Goal: Task Accomplishment & Management: Manage account settings

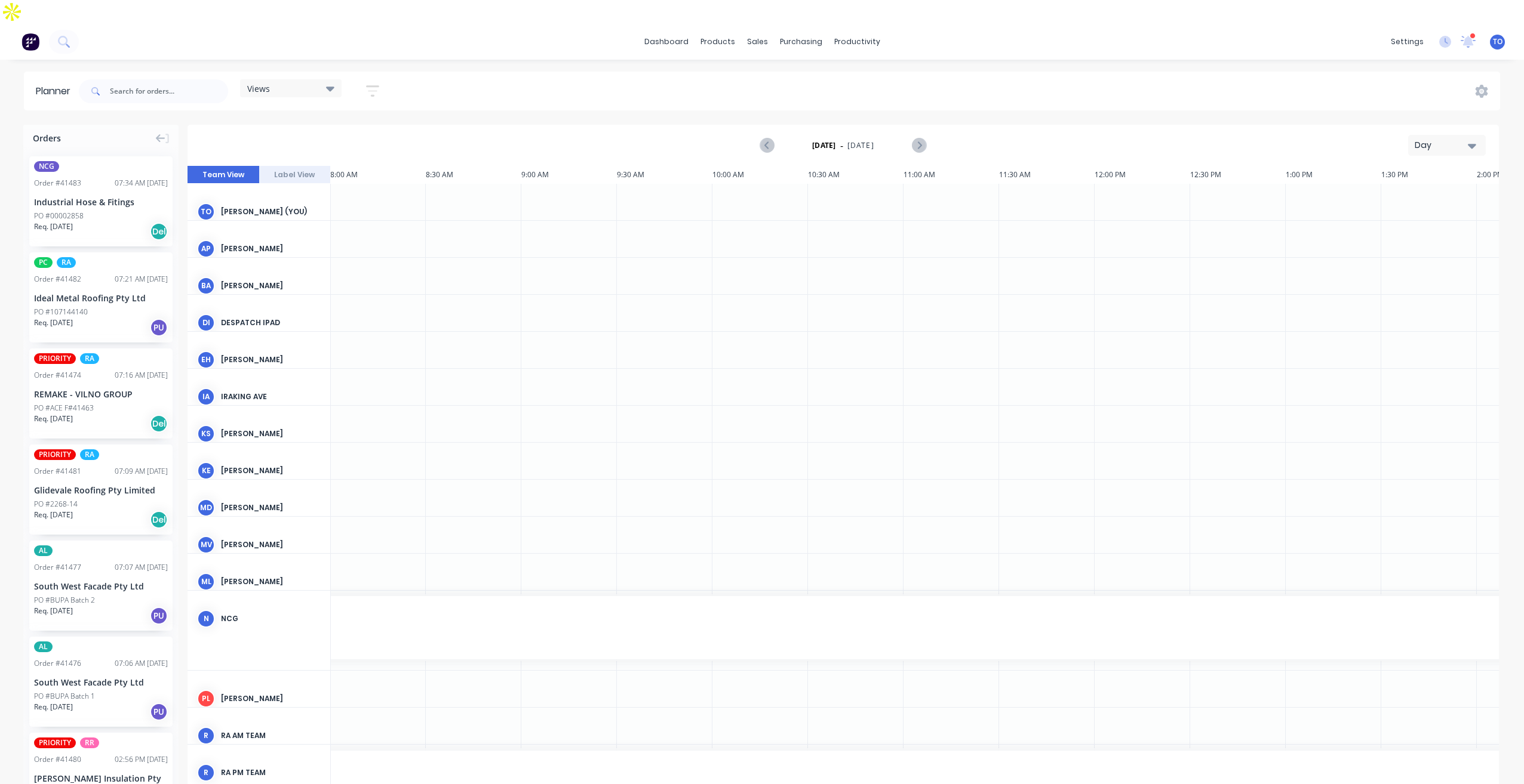
click at [89, 370] on div "Order # 41474 07:16 AM [DATE]" at bounding box center [100, 375] width 134 height 11
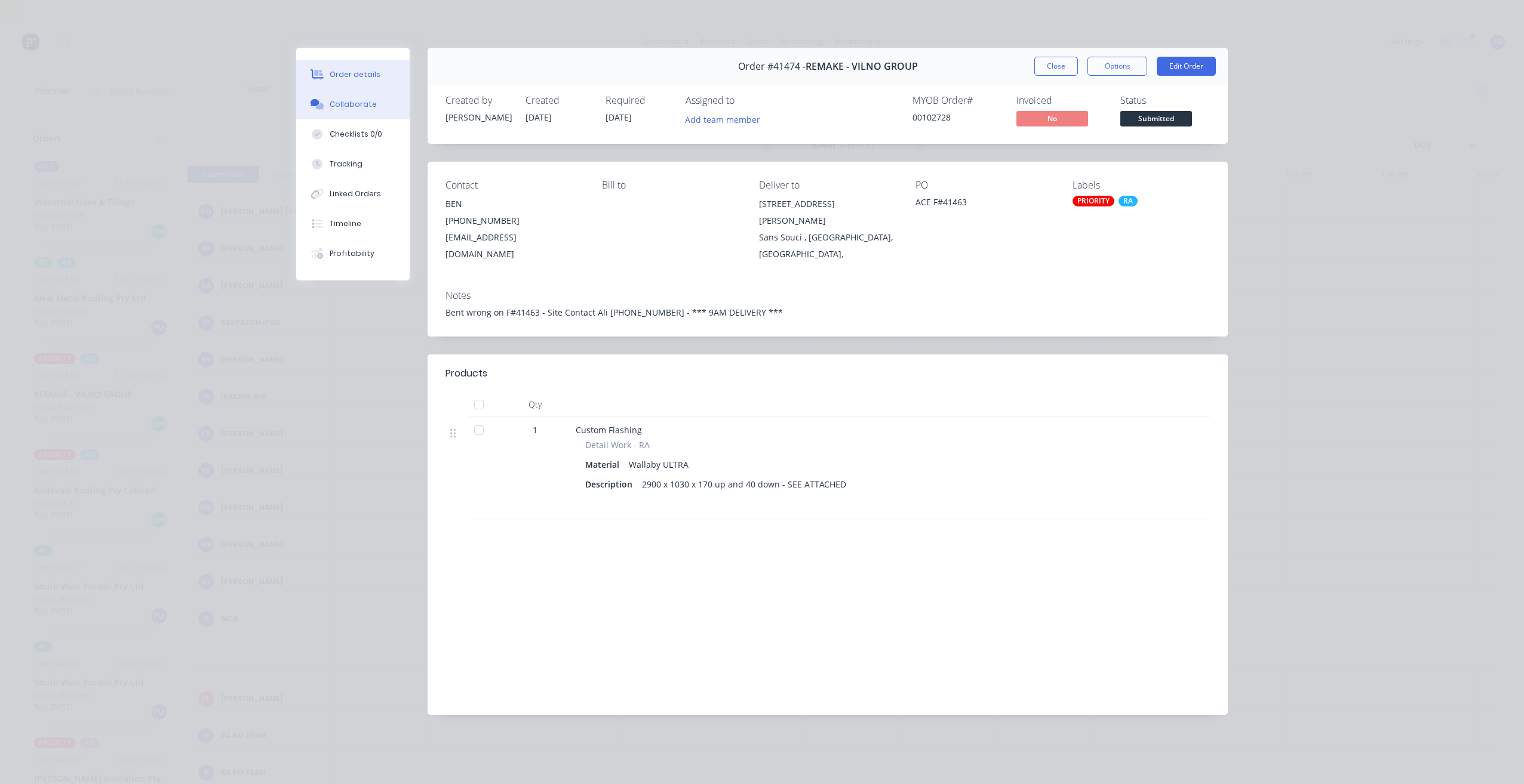
click at [357, 111] on button "Collaborate" at bounding box center [353, 104] width 114 height 30
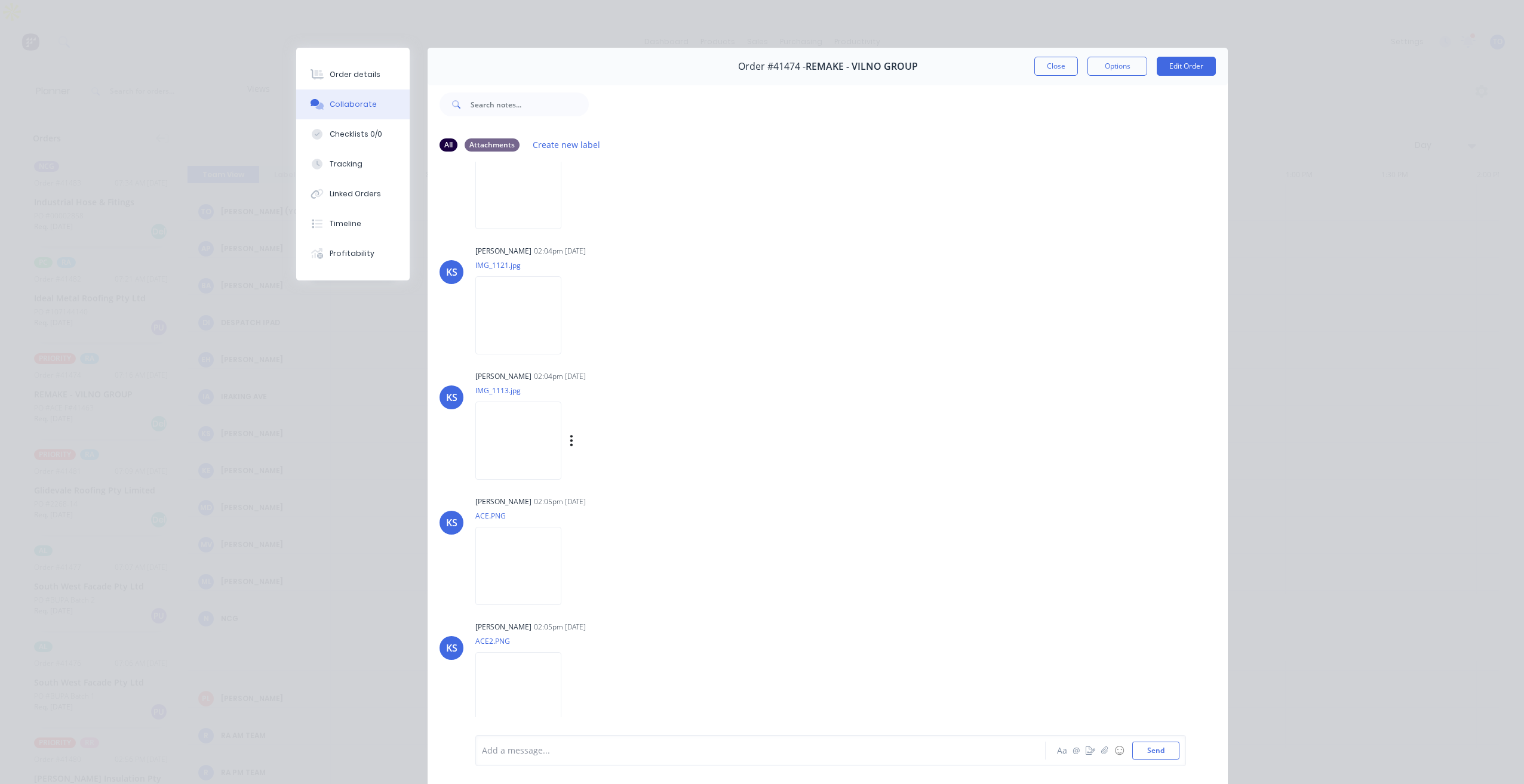
scroll to position [65, 0]
click at [519, 681] on img at bounding box center [518, 690] width 86 height 78
click at [538, 602] on img at bounding box center [518, 564] width 86 height 78
click at [345, 85] on button "Order details" at bounding box center [353, 75] width 114 height 30
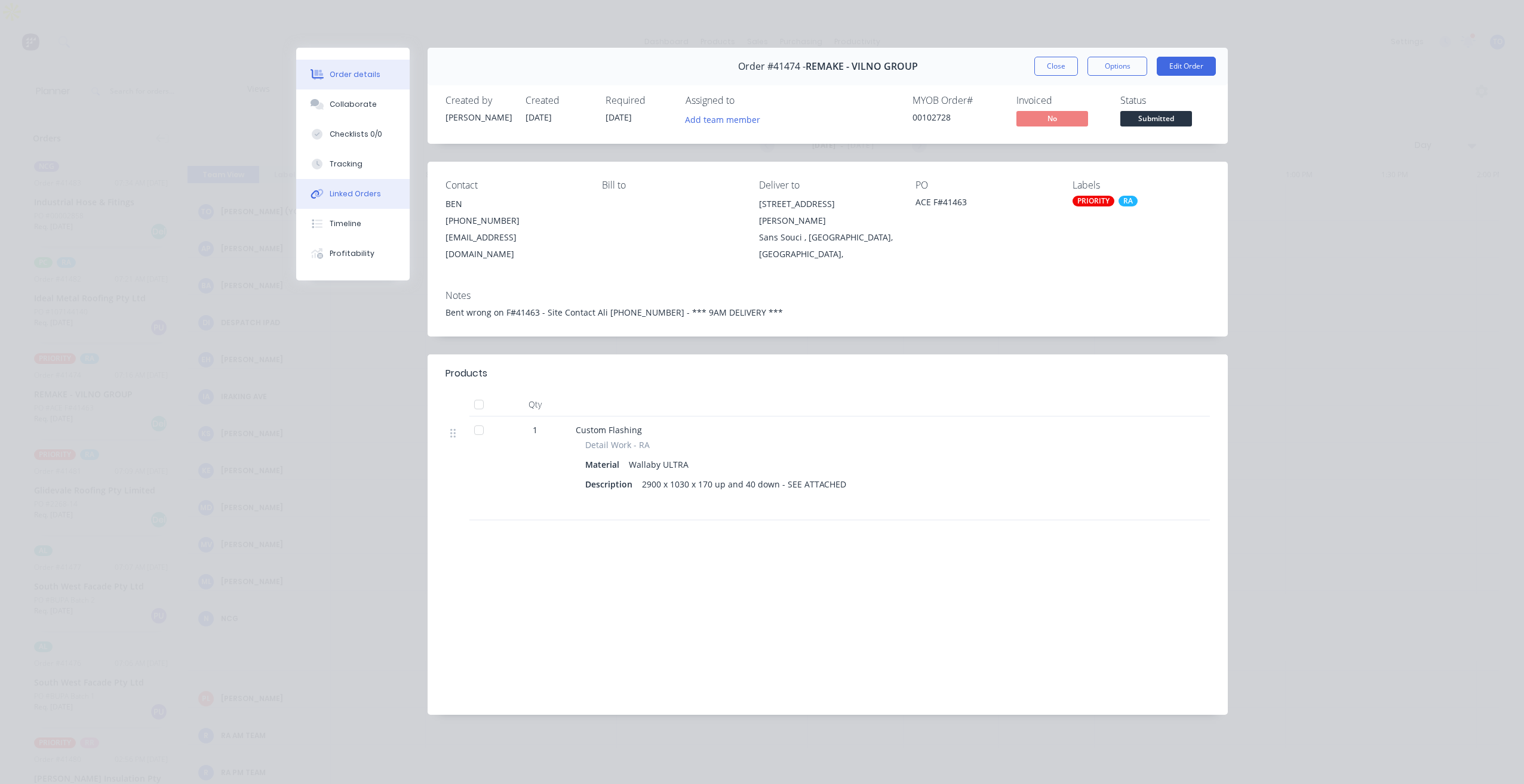
click at [371, 194] on div "Linked Orders" at bounding box center [355, 194] width 52 height 11
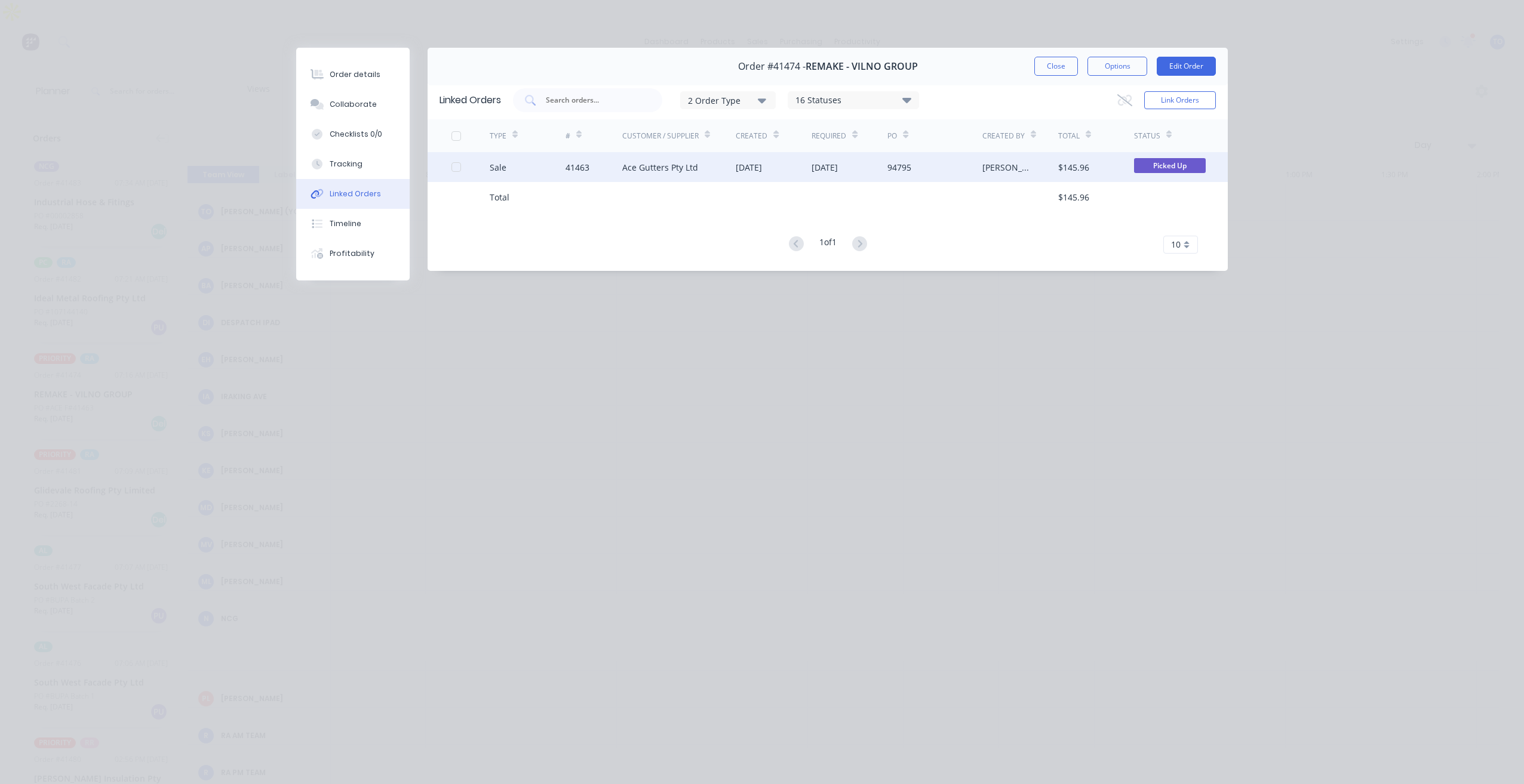
click at [748, 166] on div "[DATE]" at bounding box center [749, 167] width 27 height 13
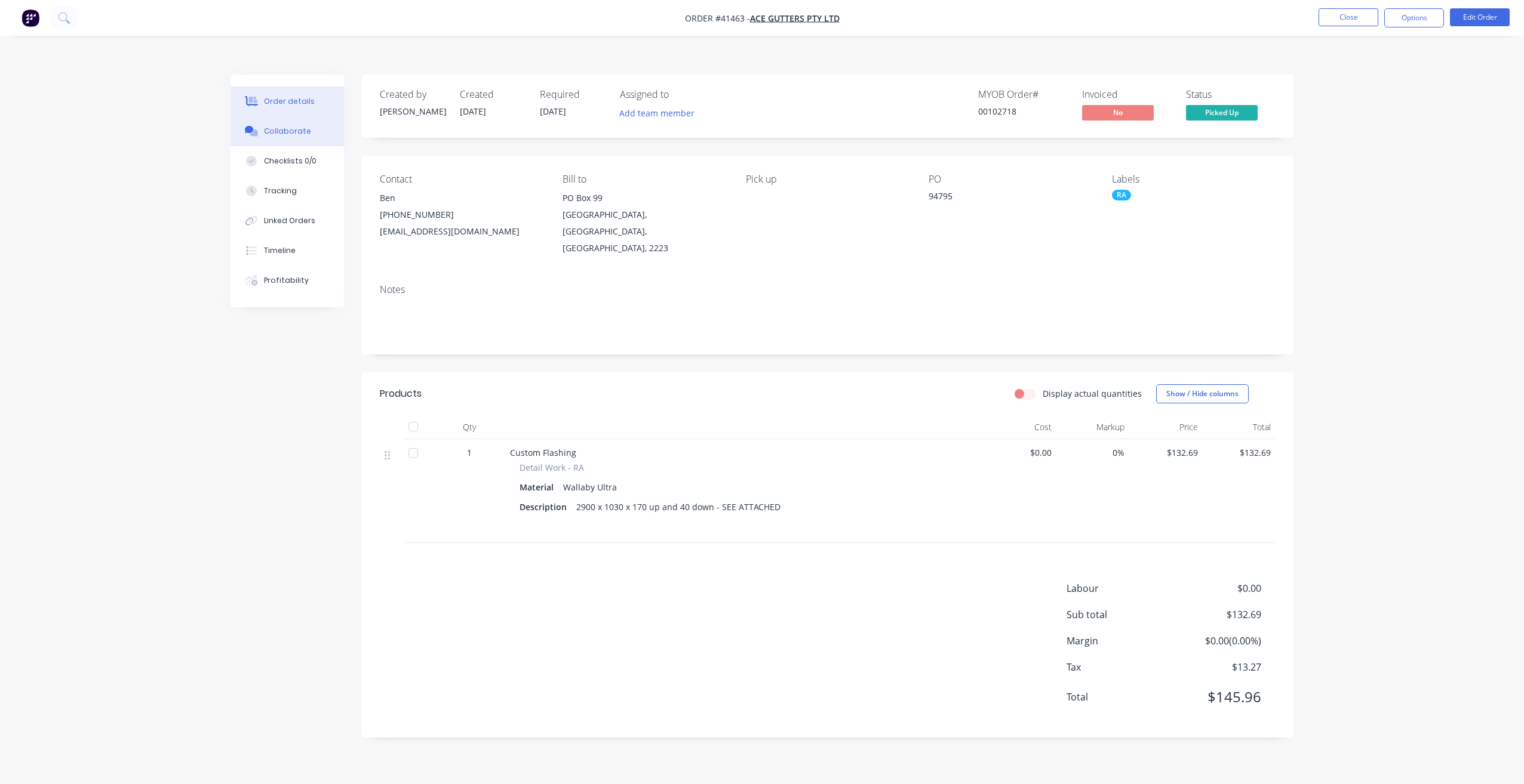
click at [297, 126] on div "Collaborate" at bounding box center [287, 131] width 47 height 11
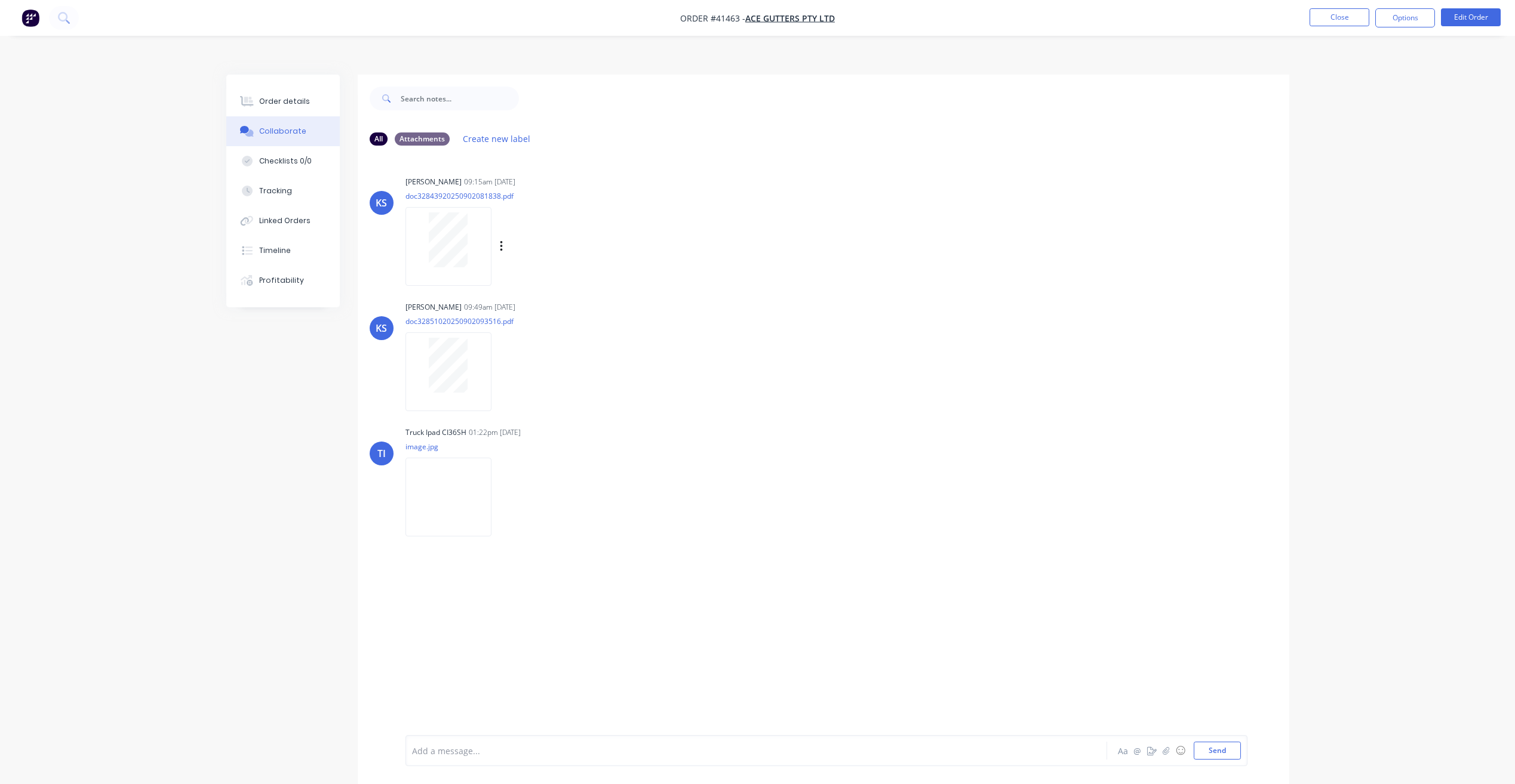
click at [468, 220] on div at bounding box center [448, 240] width 75 height 55
click at [291, 96] on div "Order details" at bounding box center [284, 101] width 51 height 11
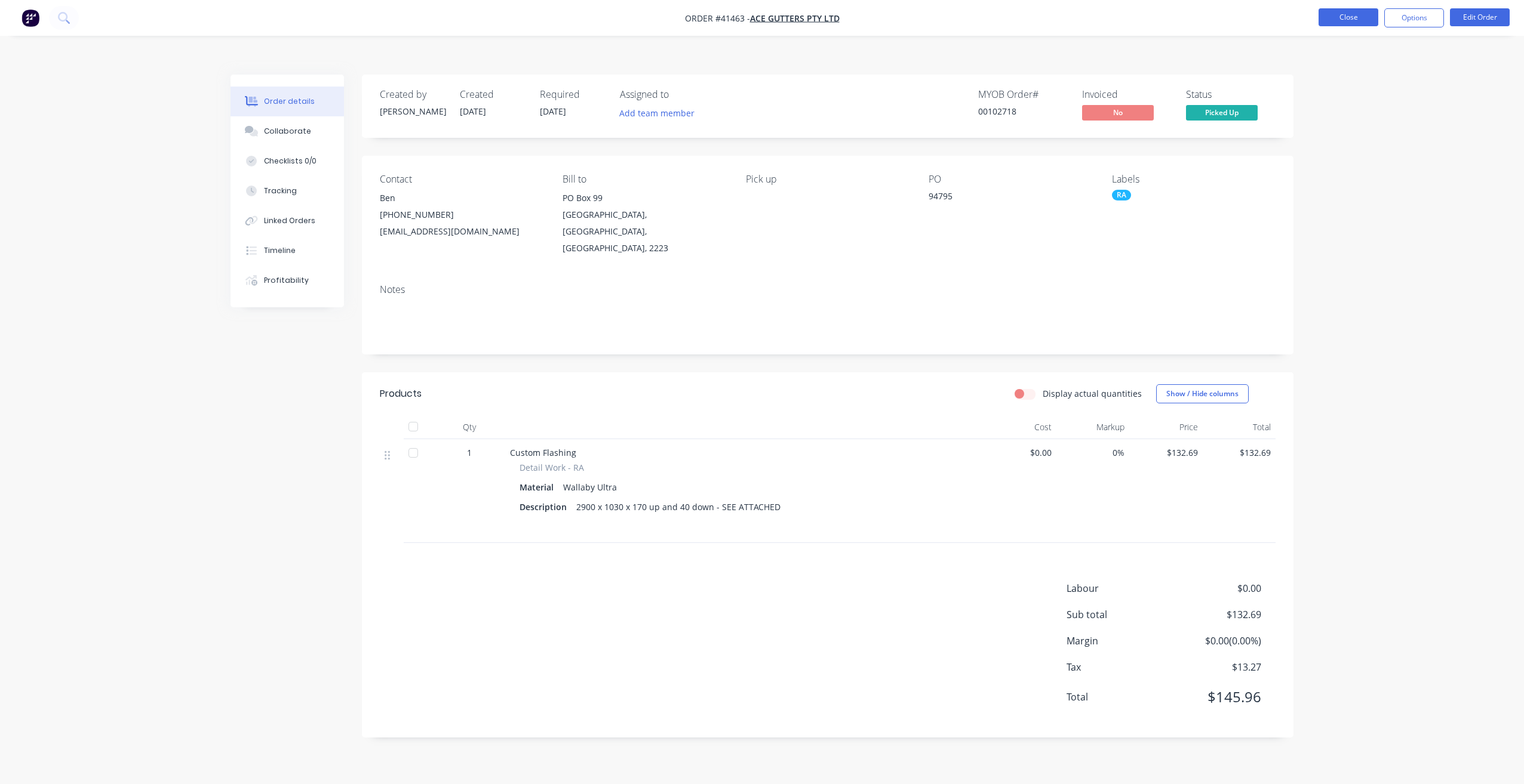
click at [1348, 20] on button "Close" at bounding box center [1348, 17] width 60 height 18
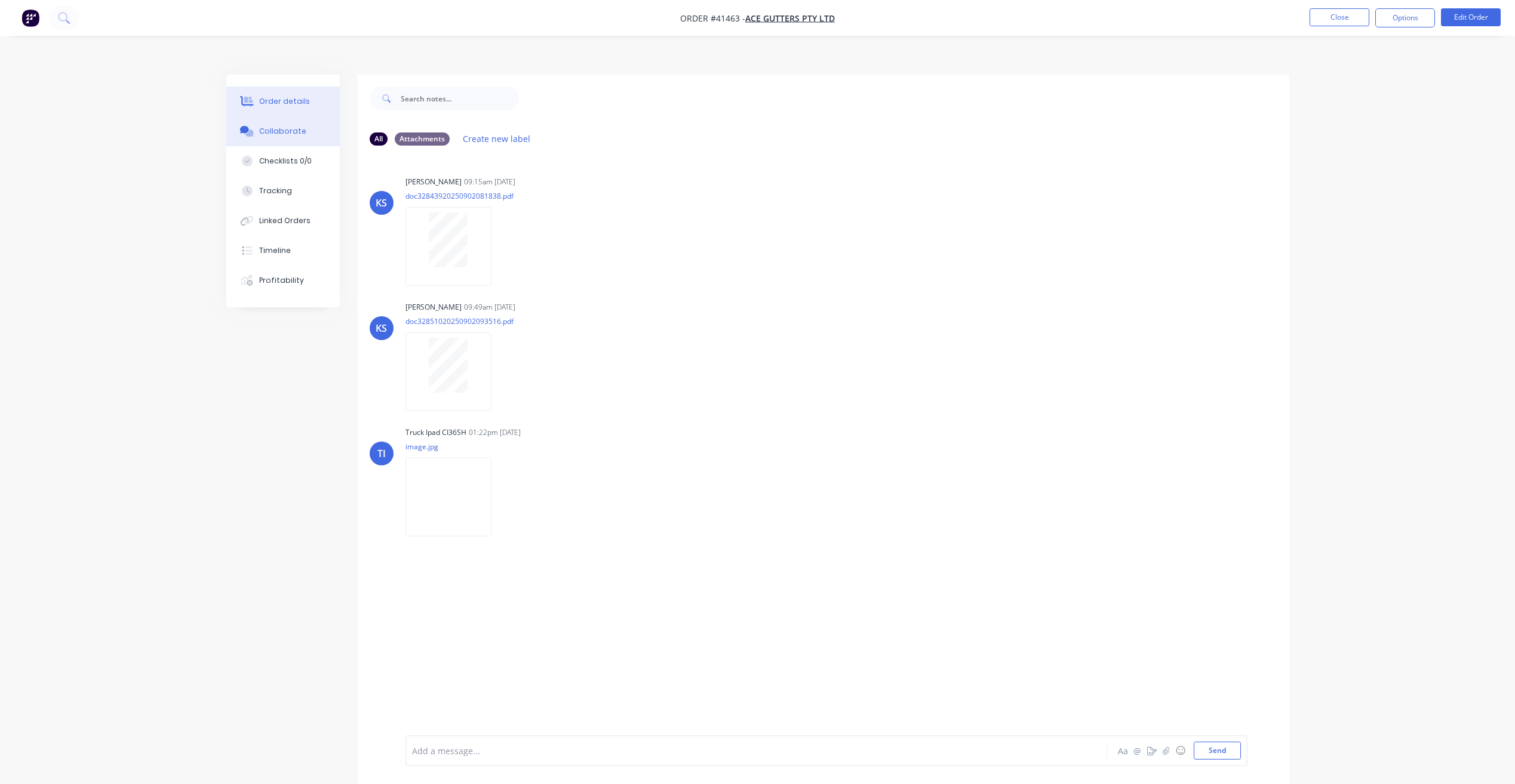
click at [290, 96] on div "Order details" at bounding box center [284, 101] width 51 height 11
